Goal: Task Accomplishment & Management: Complete application form

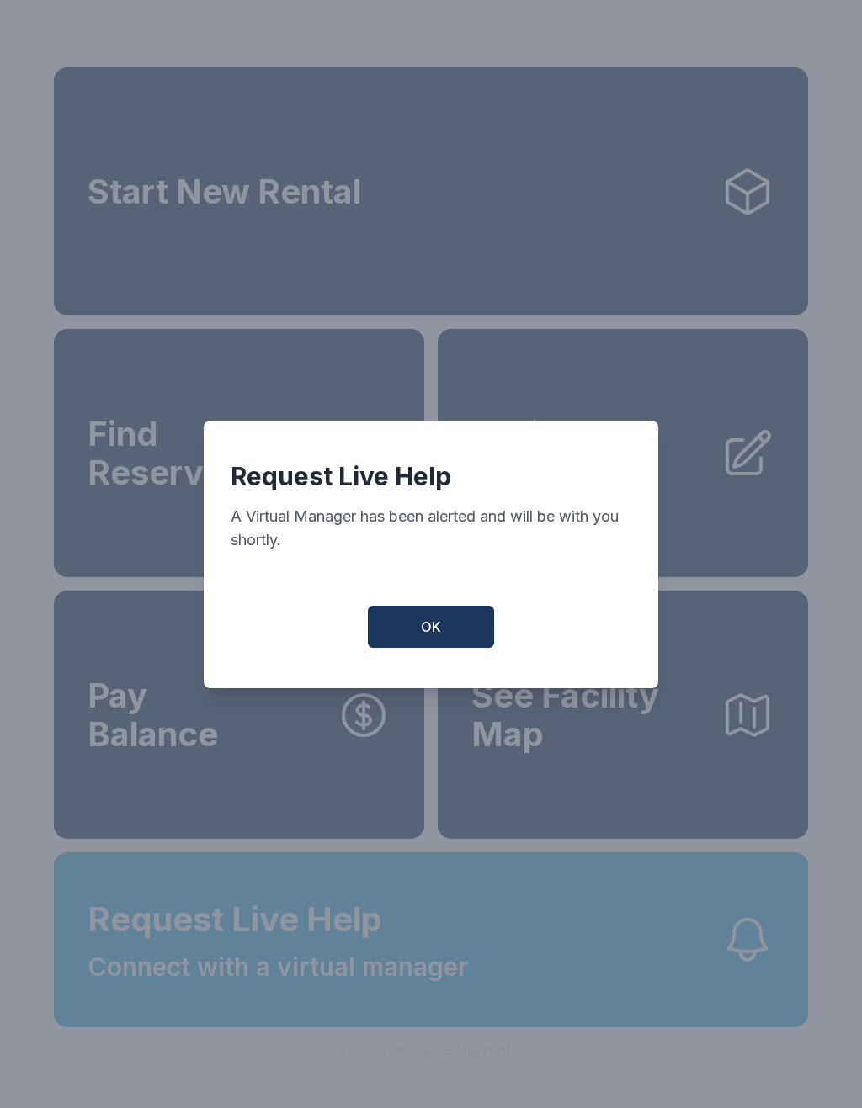
click at [454, 635] on button "OK" at bounding box center [431, 627] width 126 height 42
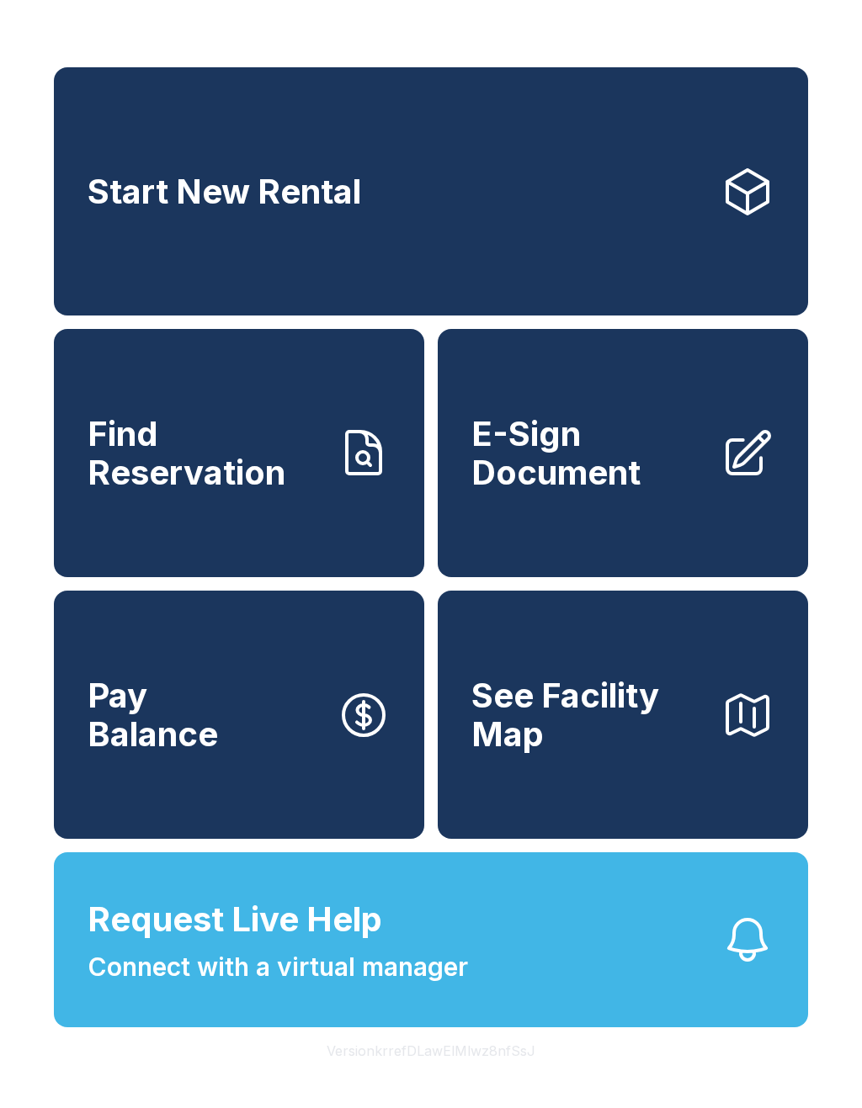
click at [365, 945] on span "Request Live Help" at bounding box center [235, 920] width 295 height 50
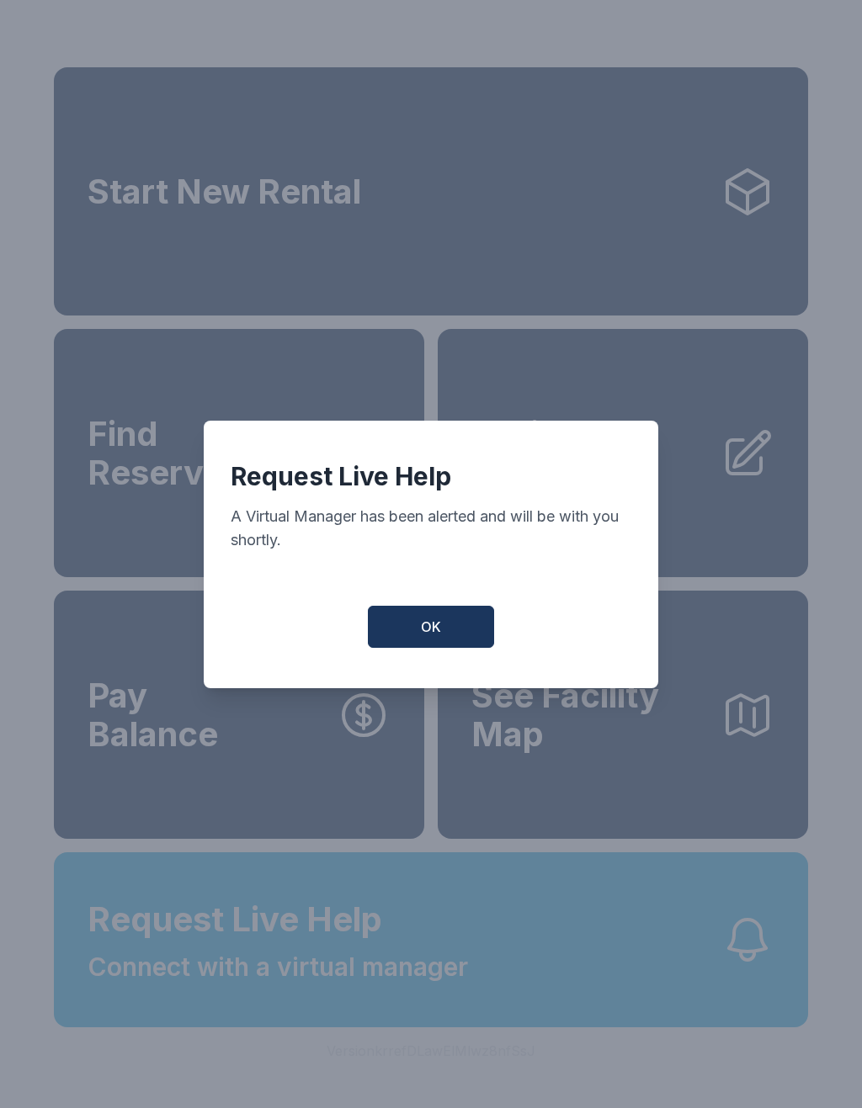
click at [441, 627] on button "OK" at bounding box center [431, 627] width 126 height 42
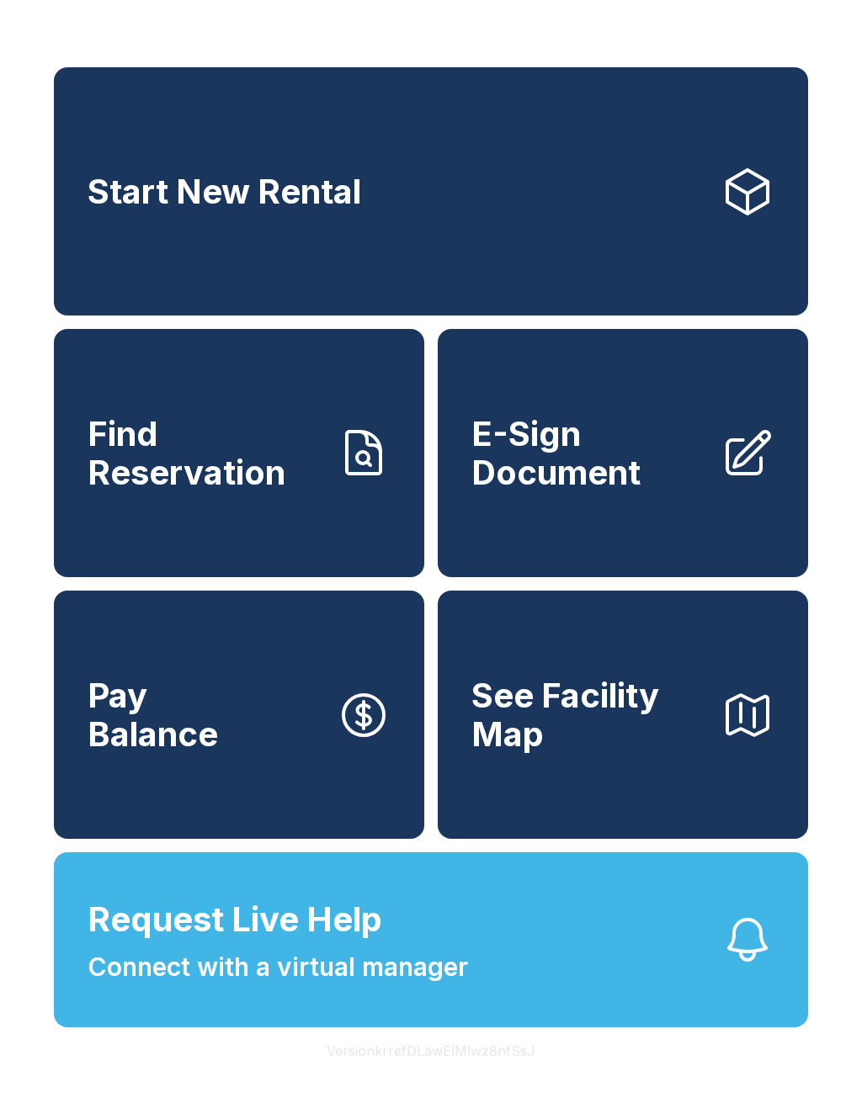
click at [548, 491] on span "E-Sign Document" at bounding box center [589, 453] width 236 height 77
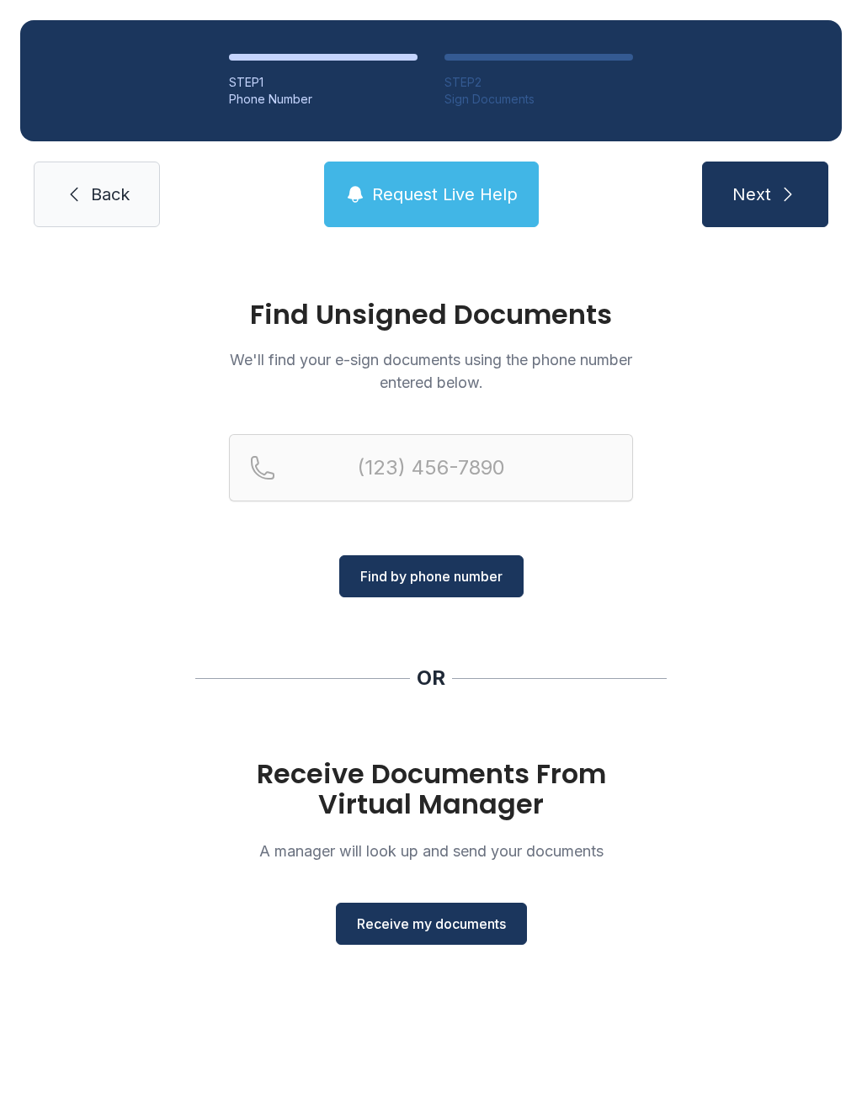
click at [385, 900] on div "Receive Documents From Virtual Manager A manager will look up and send your doc…" at bounding box center [431, 852] width 404 height 186
click at [376, 912] on button "Receive my documents" at bounding box center [431, 924] width 191 height 42
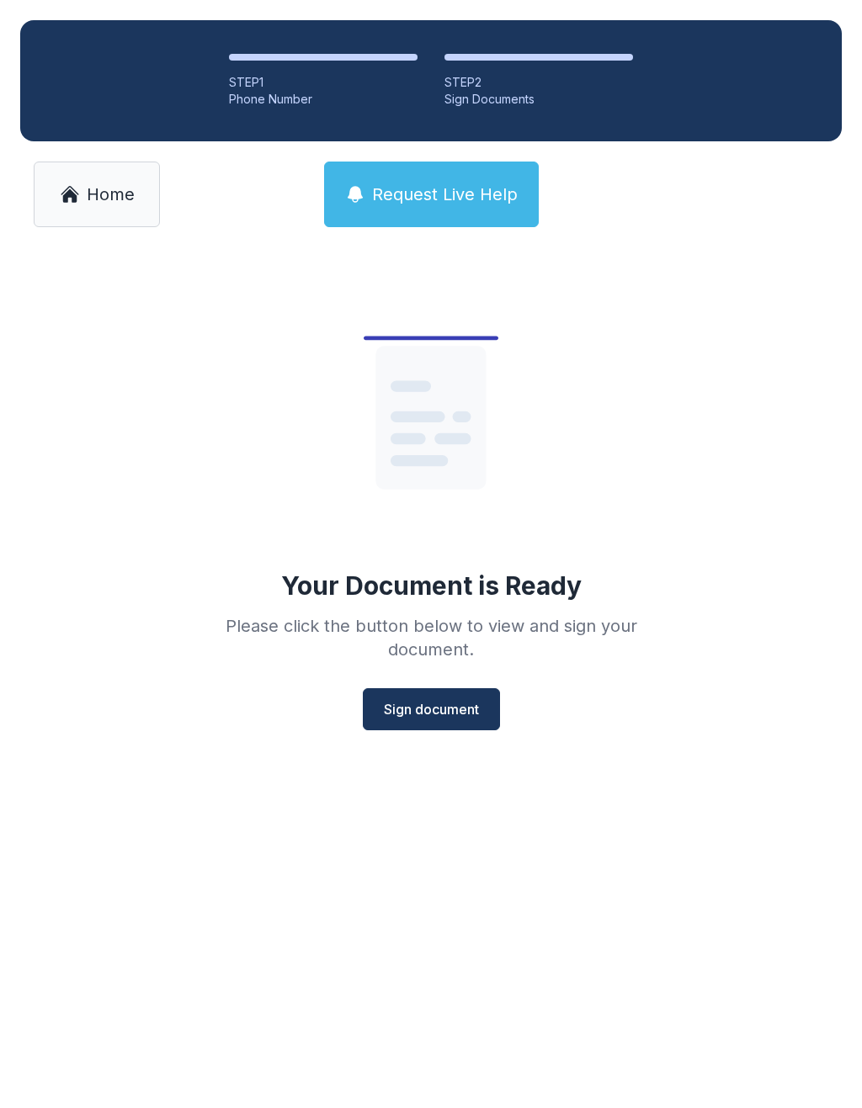
click at [407, 712] on span "Sign document" at bounding box center [431, 709] width 95 height 20
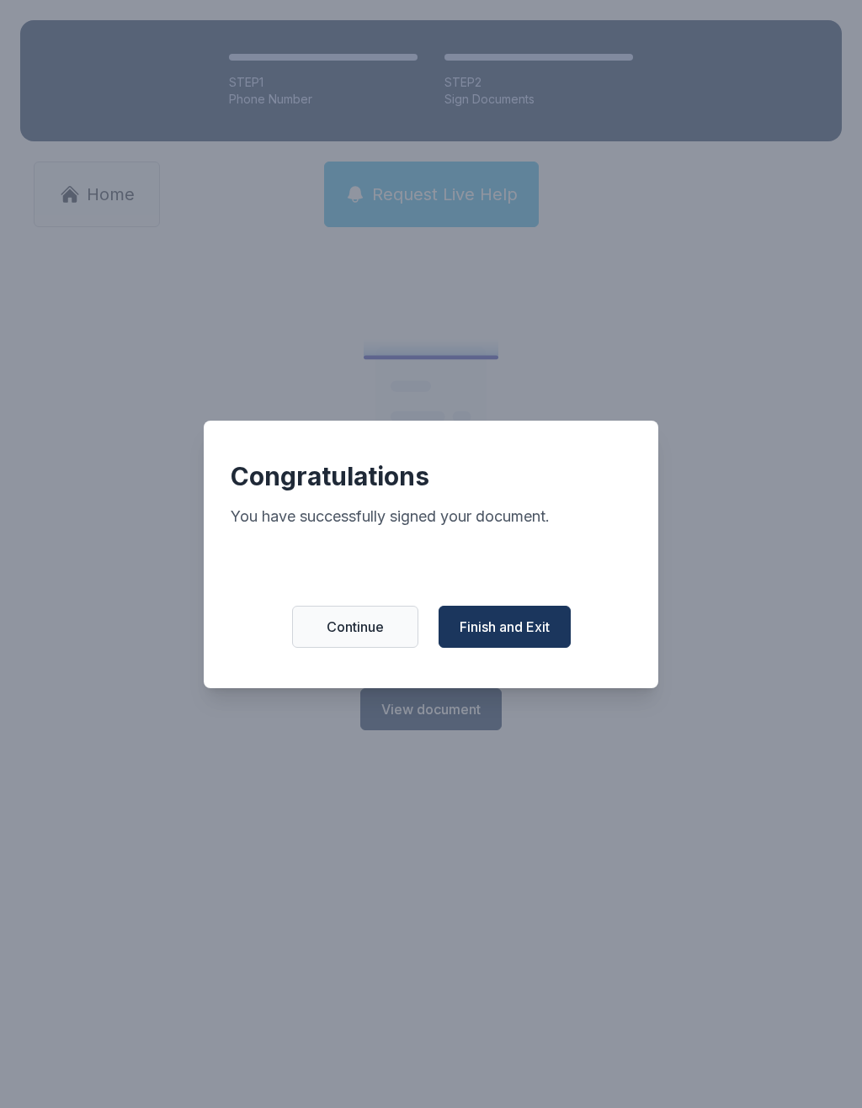
click at [501, 633] on span "Finish and Exit" at bounding box center [505, 627] width 90 height 20
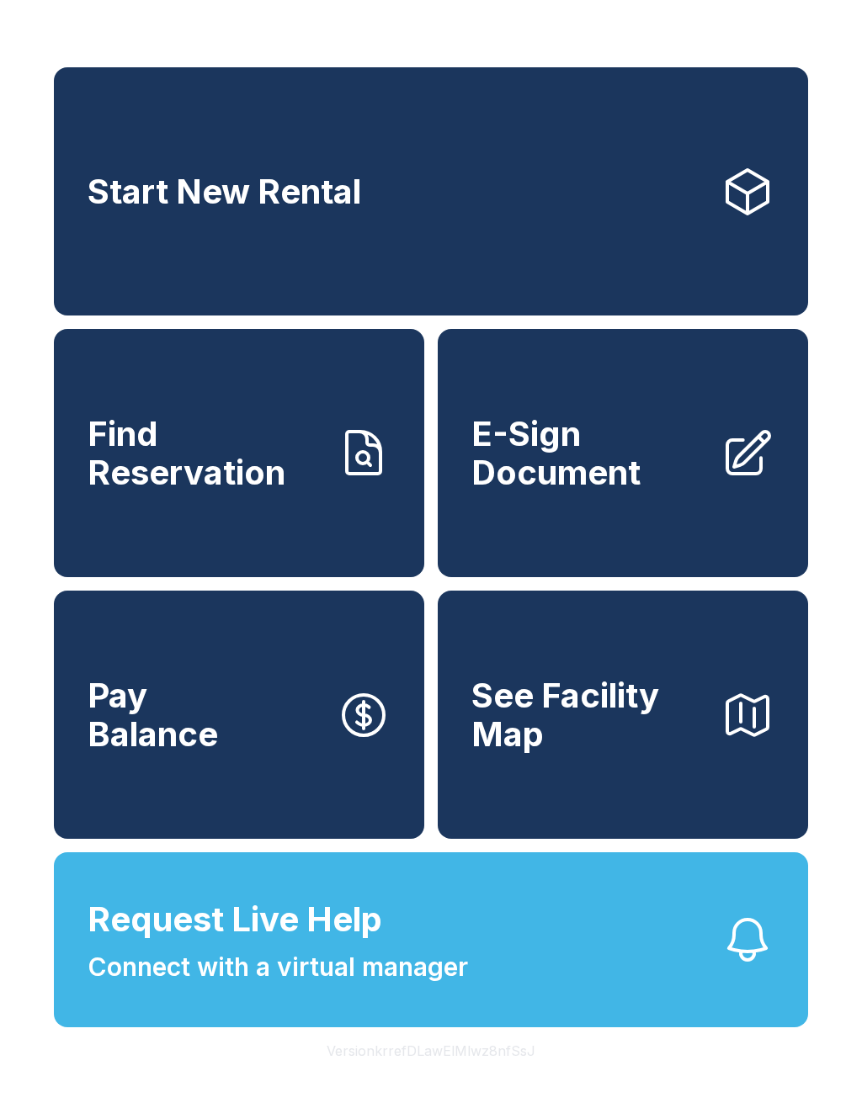
click at [555, 998] on button "Request Live Help Connect with a virtual manager" at bounding box center [431, 940] width 754 height 175
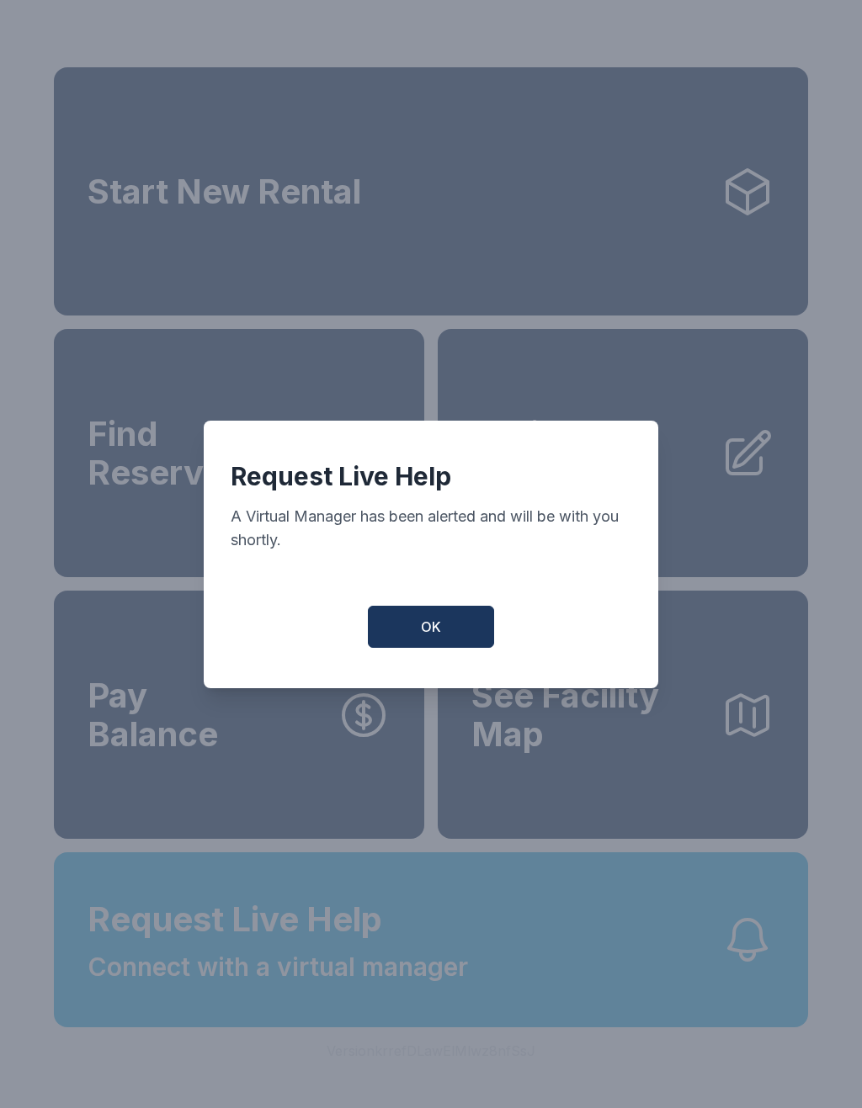
click at [463, 629] on button "OK" at bounding box center [431, 627] width 126 height 42
